Goal: Use online tool/utility: Use online tool/utility

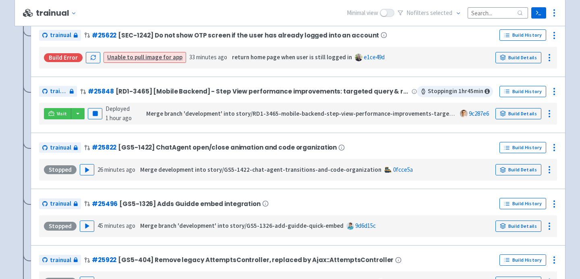
scroll to position [420, 0]
click at [85, 228] on polygon "button" at bounding box center [87, 226] width 4 height 4
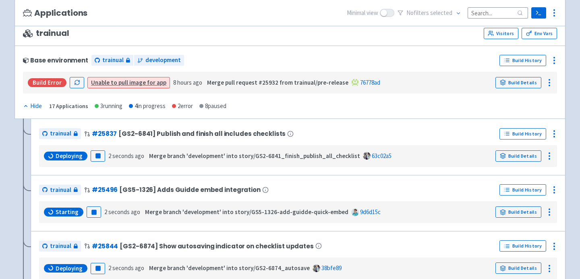
scroll to position [97, 0]
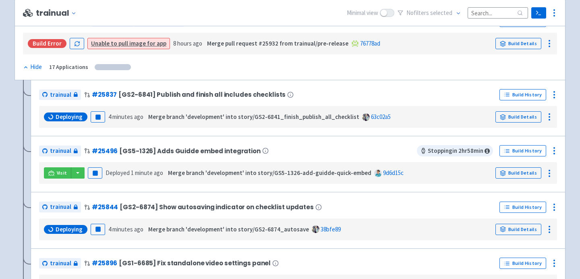
scroll to position [137, 0]
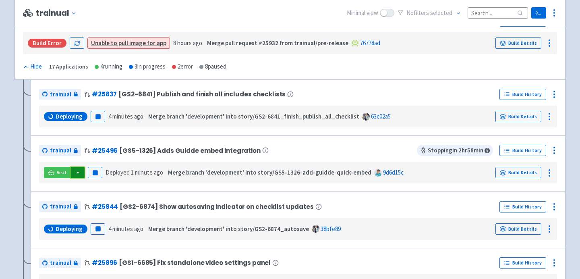
click at [76, 174] on button "button" at bounding box center [78, 172] width 14 height 11
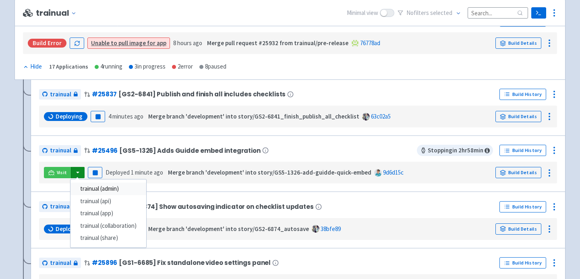
click at [86, 189] on link "trainual (admin)" at bounding box center [108, 188] width 76 height 12
